Goal: Entertainment & Leisure: Consume media (video, audio)

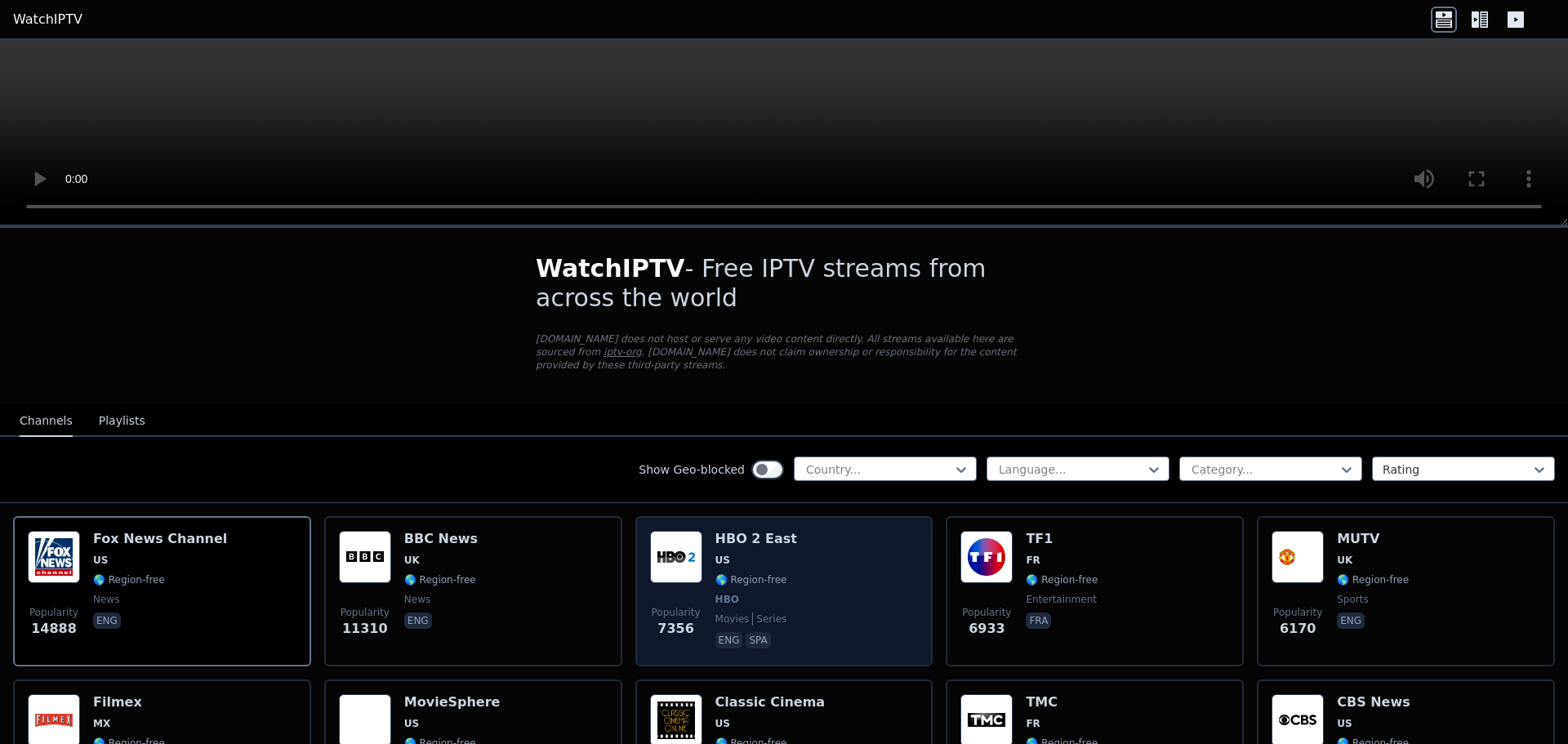
click at [858, 545] on div "Popularity 7356 HBO 2 East US 🌎 Region-free HBO movies series eng spa" at bounding box center [784, 592] width 269 height 121
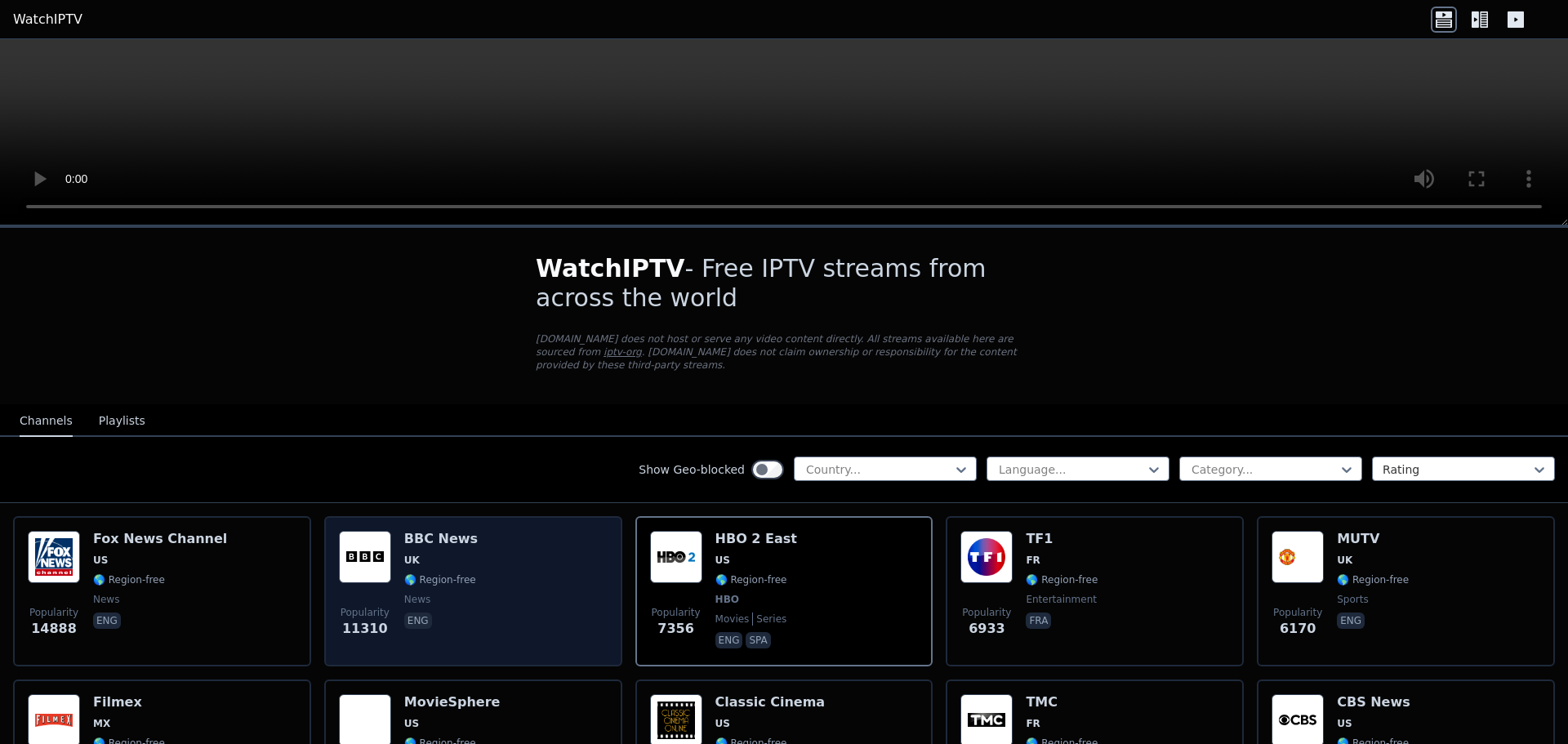
click at [554, 541] on div "Popularity 11310 BBC News UK 🌎 Region-free news eng" at bounding box center [473, 592] width 269 height 121
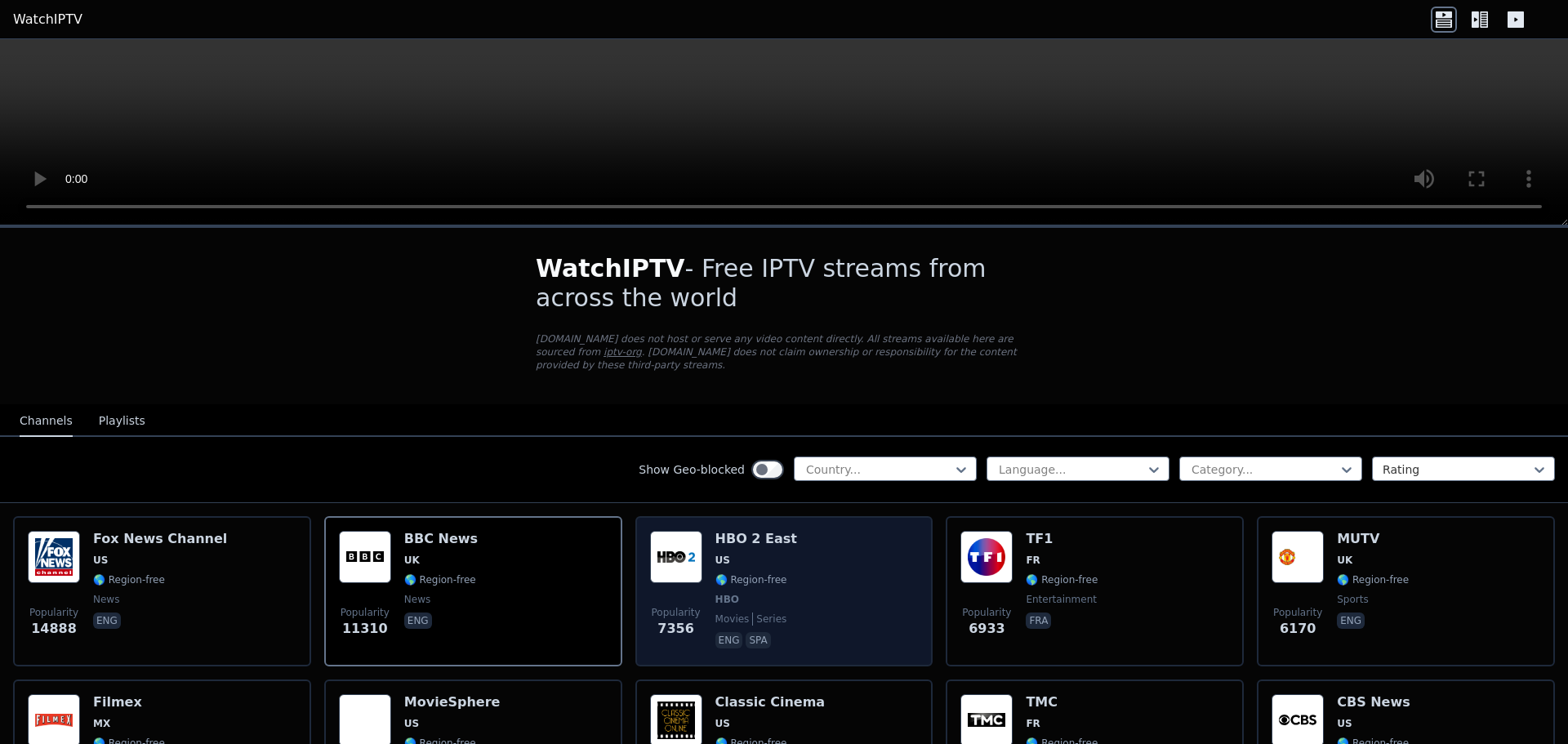
click at [848, 545] on div "Popularity 7356 HBO 2 East US 🌎 Region-free HBO movies series eng spa" at bounding box center [784, 592] width 269 height 121
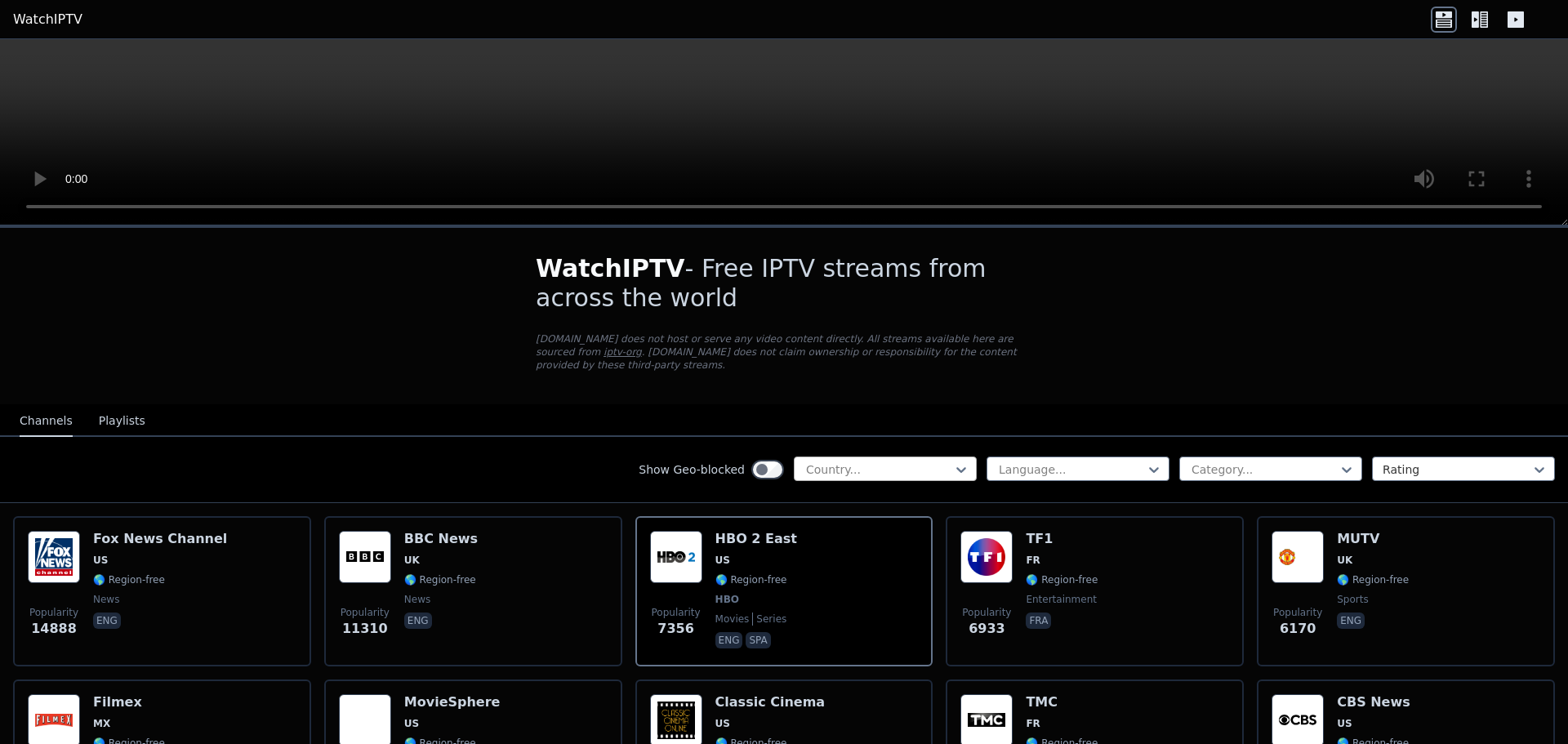
click at [862, 461] on div at bounding box center [879, 469] width 149 height 16
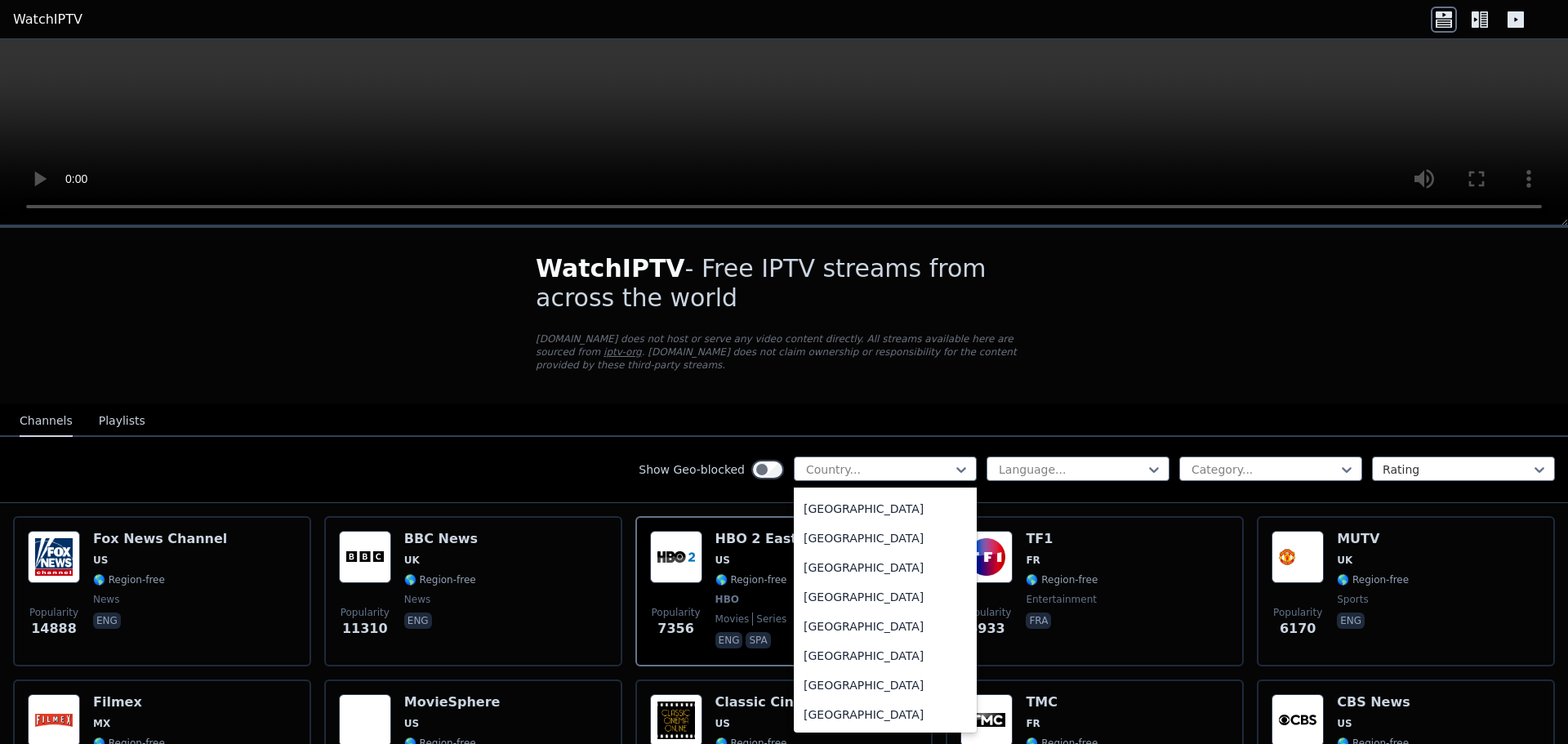
scroll to position [5773, 0]
click at [858, 500] on div "[GEOGRAPHIC_DATA]" at bounding box center [886, 513] width 183 height 29
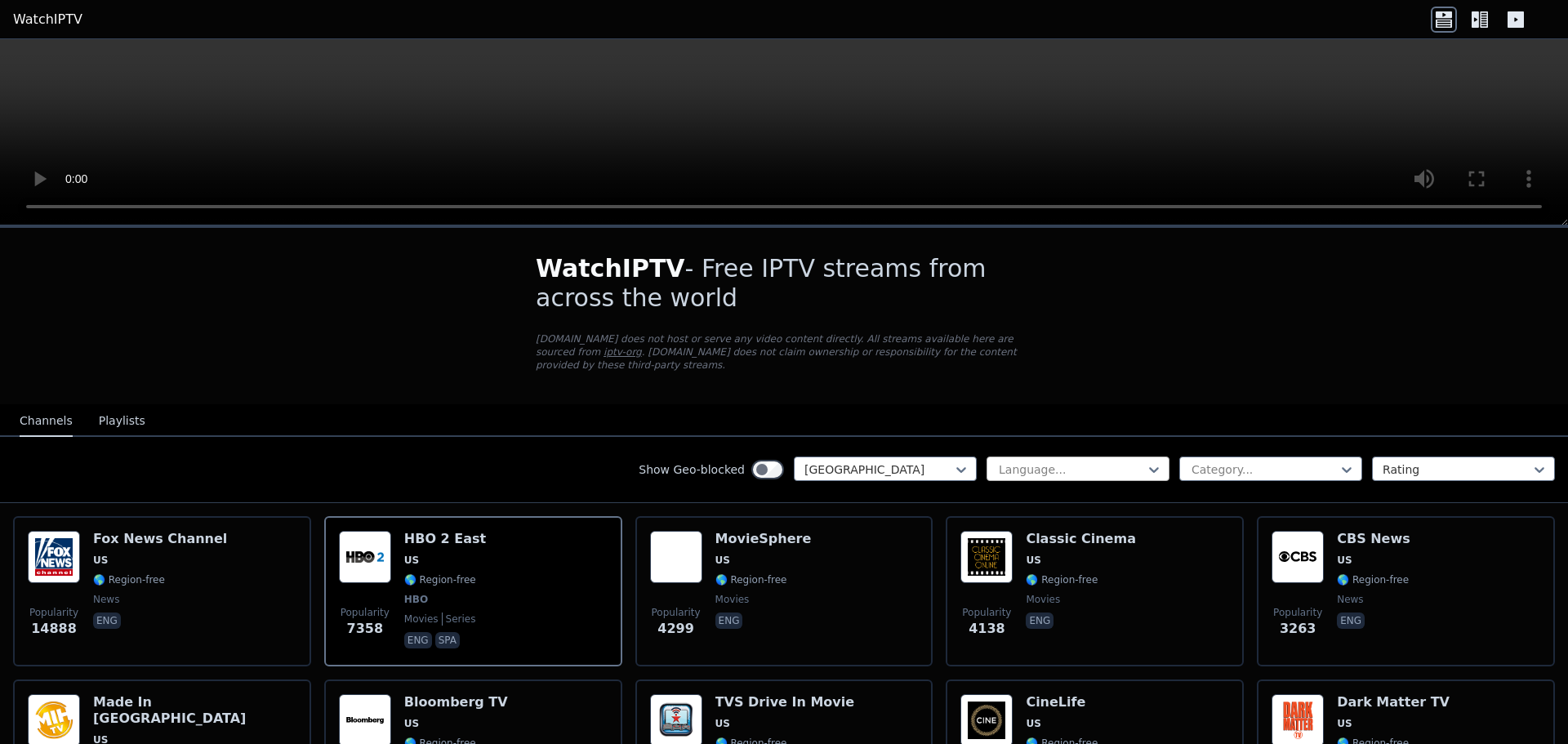
click at [1053, 461] on div at bounding box center [1072, 469] width 149 height 16
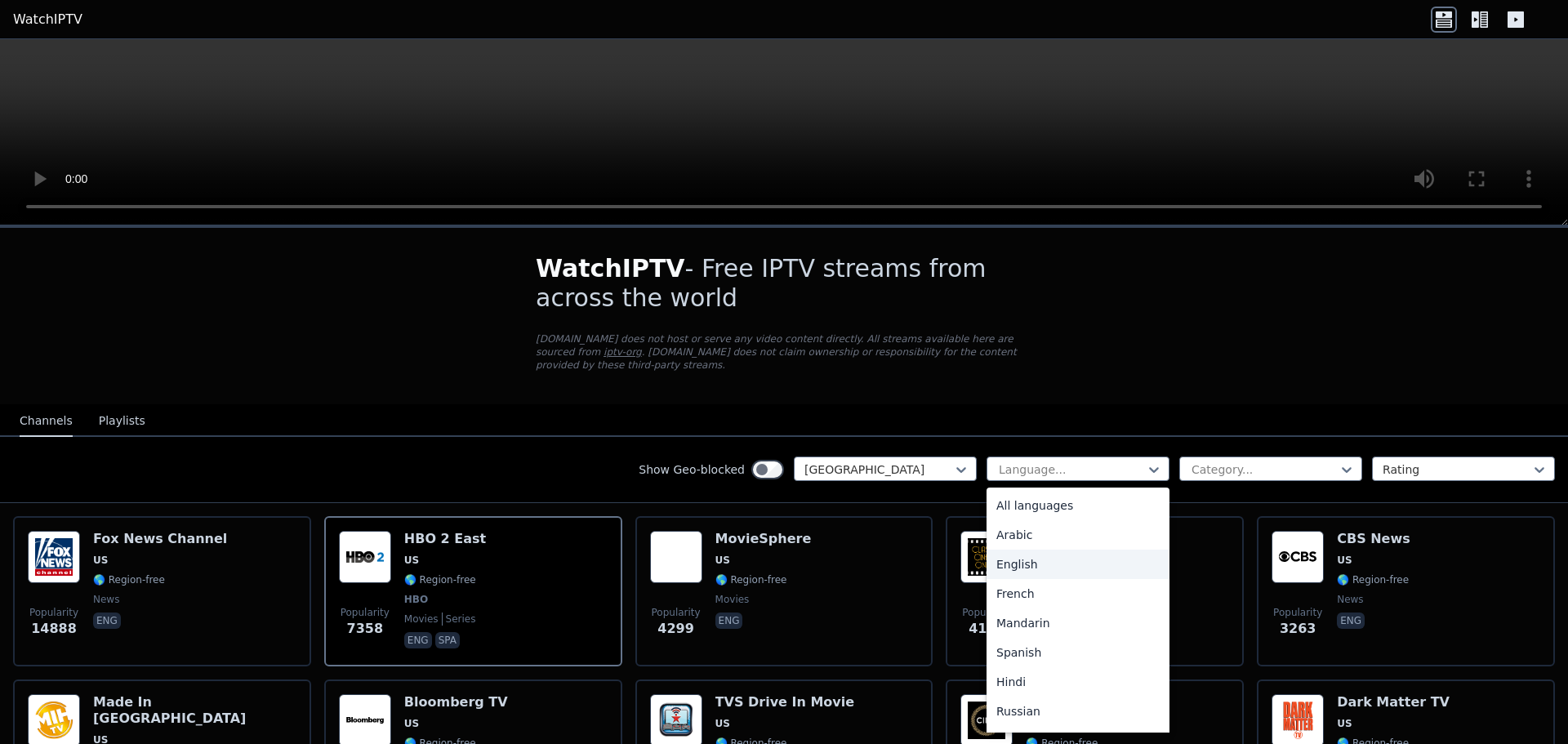
click at [996, 558] on div "English" at bounding box center [1078, 565] width 183 height 29
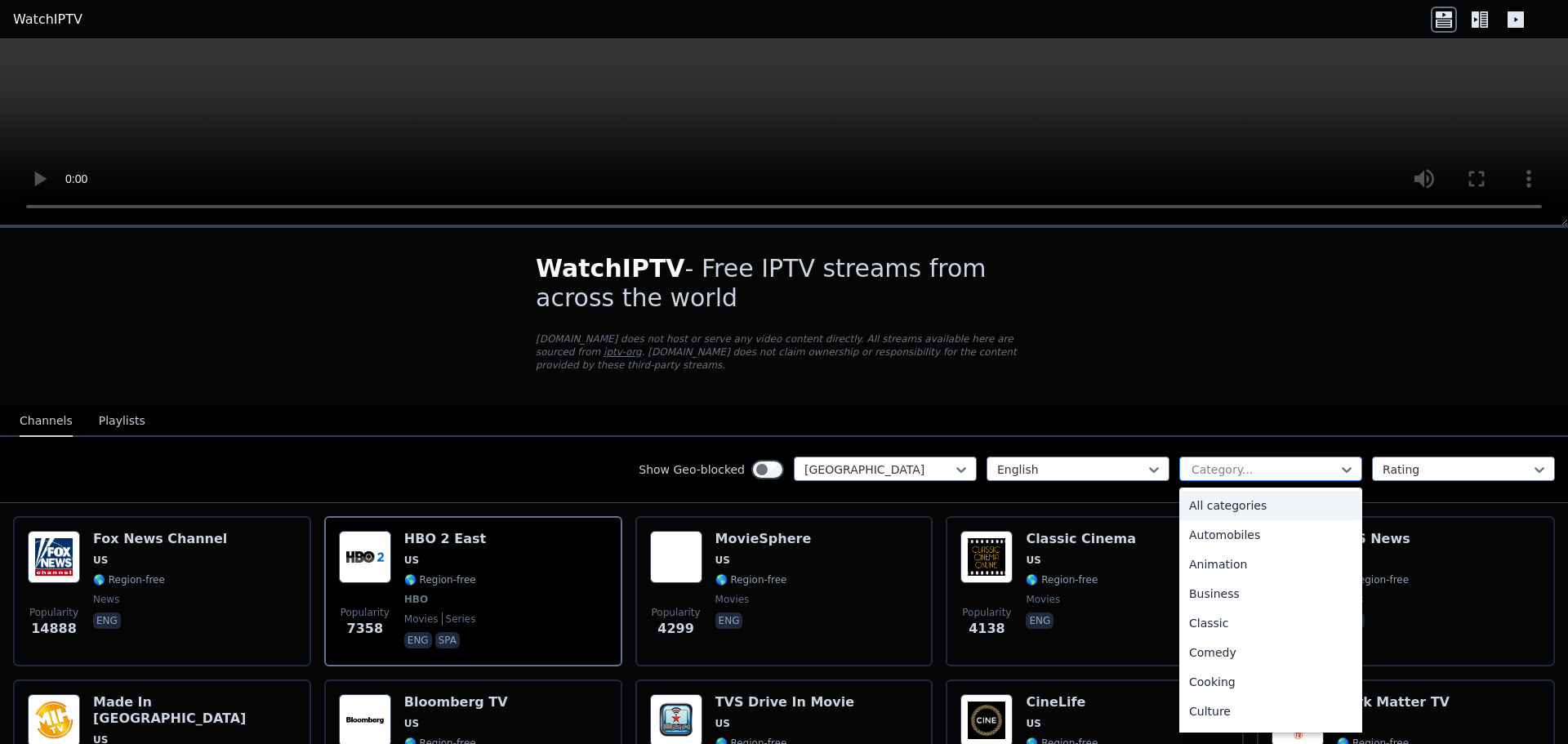
click at [1232, 461] on div at bounding box center [1265, 469] width 149 height 16
click at [1222, 646] on div "Sports" at bounding box center [1271, 656] width 183 height 29
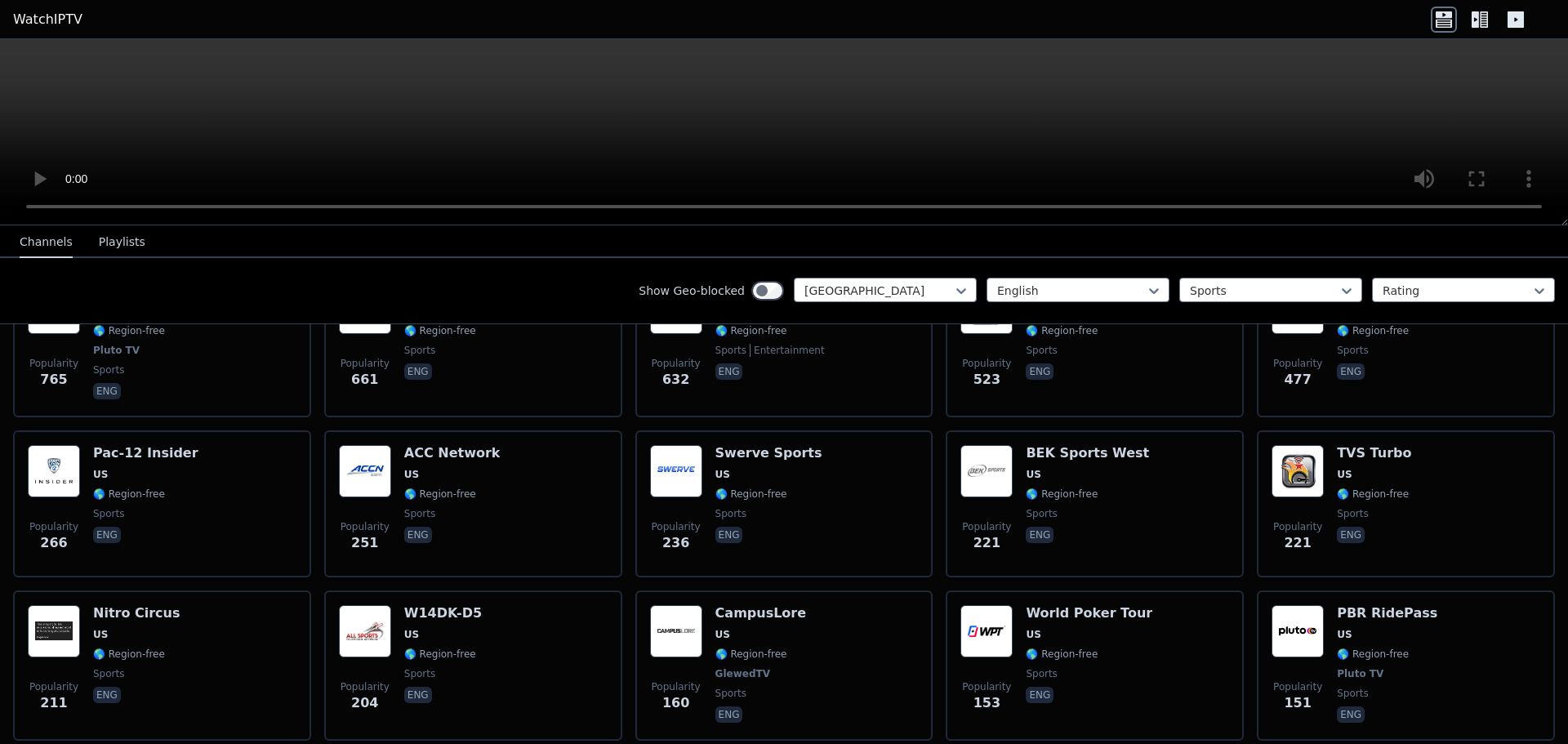
scroll to position [380, 0]
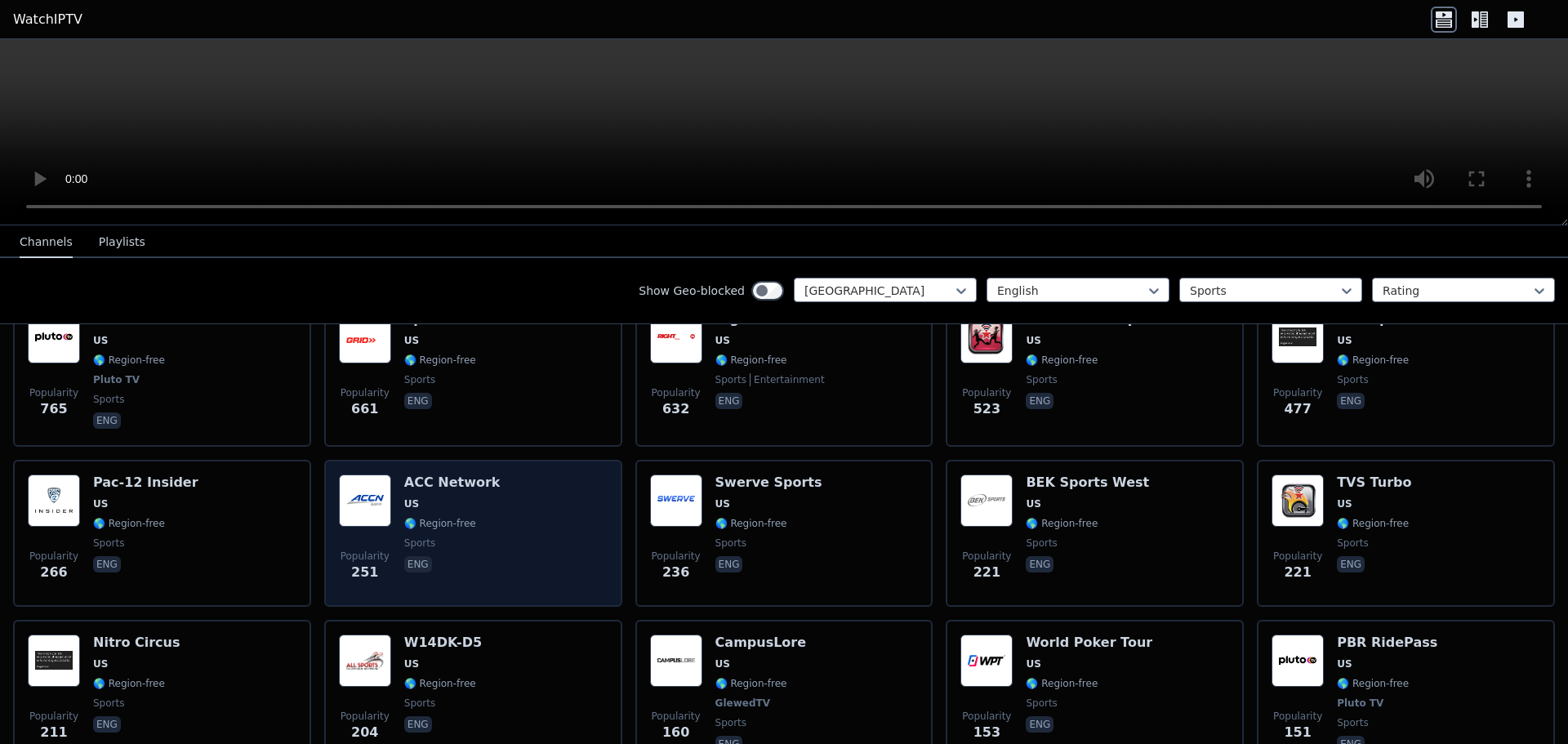
click at [530, 479] on div "Popularity 251 ACC Network US 🌎 Region-free sports eng" at bounding box center [473, 534] width 269 height 118
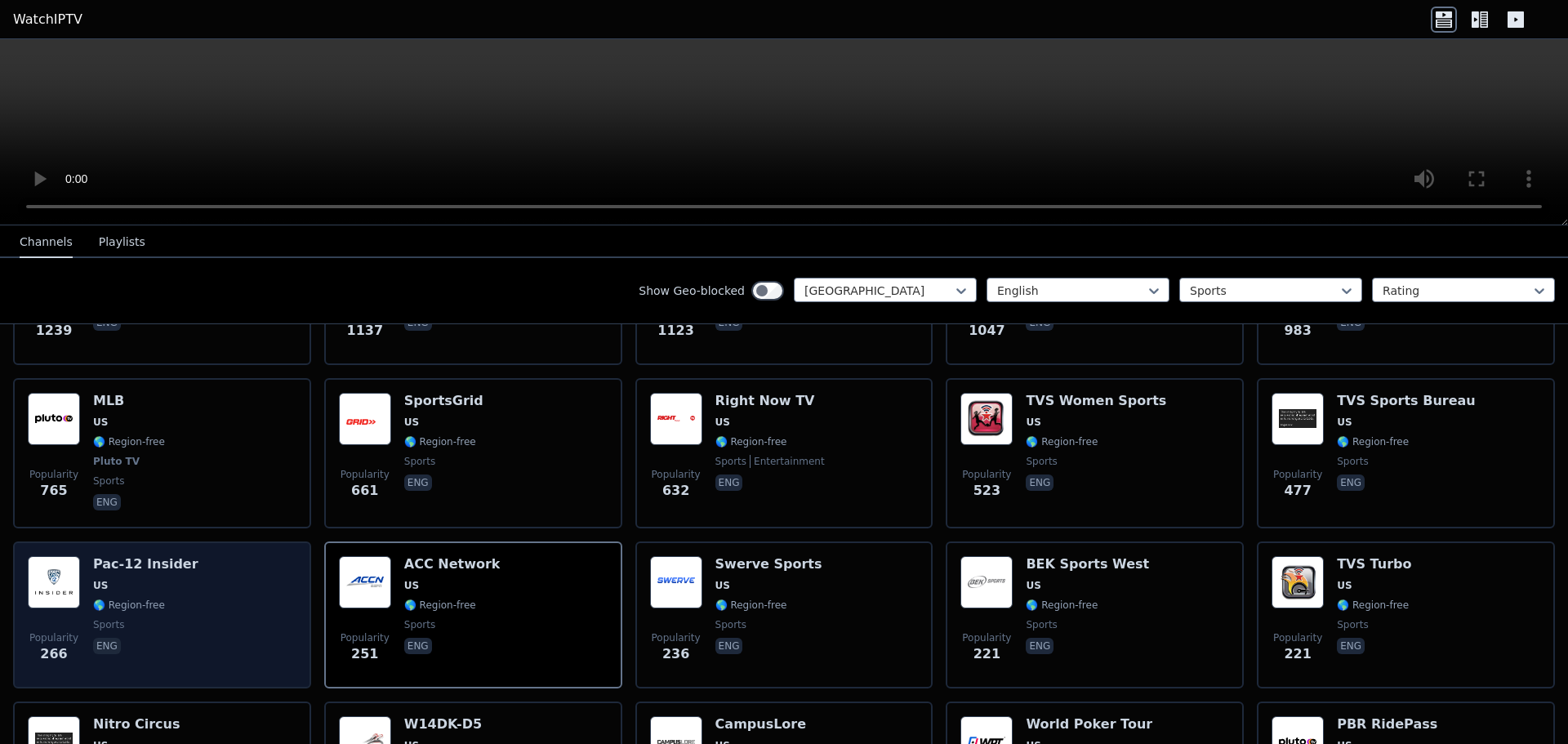
click at [229, 606] on div "Popularity 266 Pac-12 Insider US 🌎 Region-free sports eng" at bounding box center [162, 615] width 269 height 118
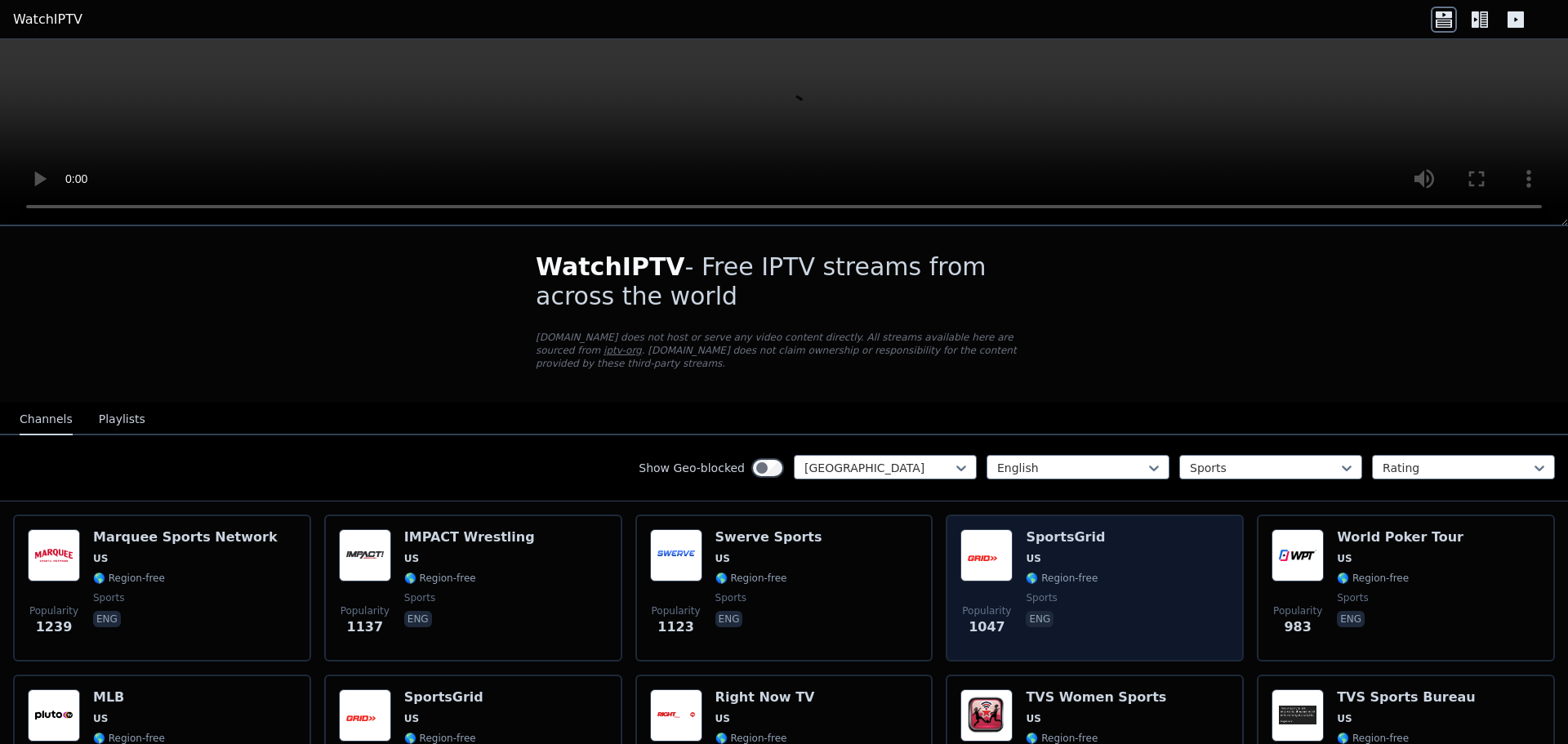
scroll to position [0, 0]
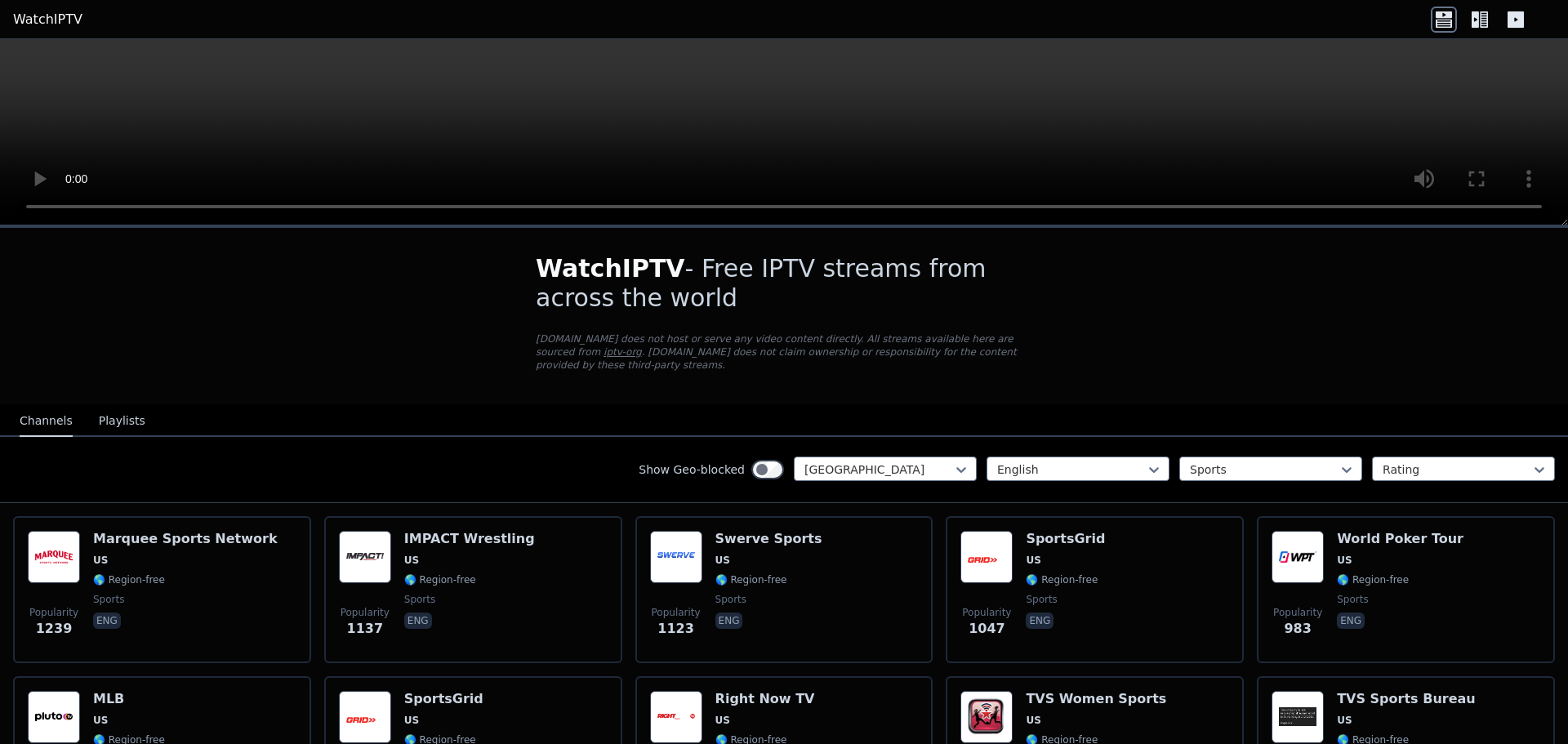
click at [99, 414] on button "Playlists" at bounding box center [122, 421] width 47 height 31
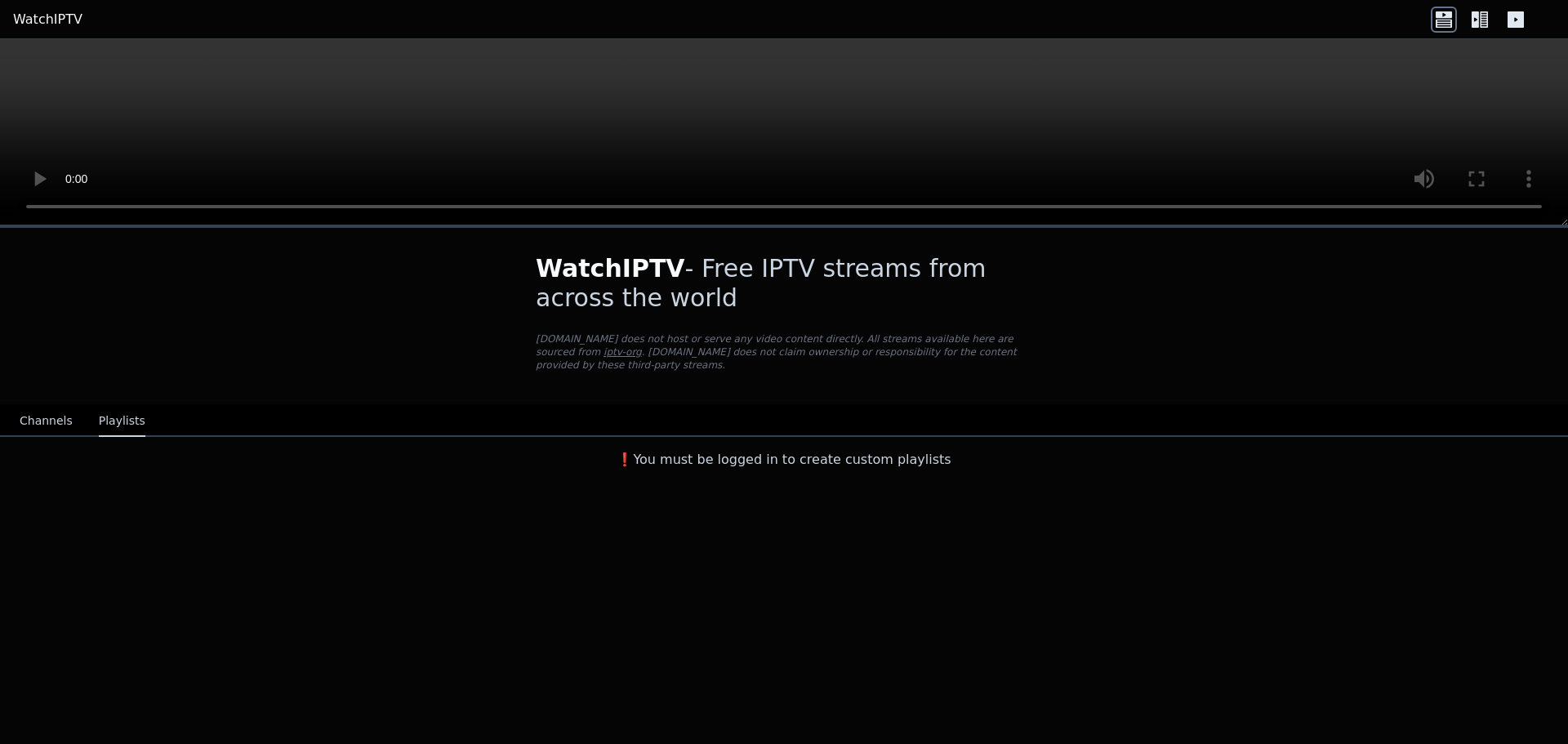
click at [31, 419] on button "Channels" at bounding box center [46, 421] width 53 height 31
